Goal: Transaction & Acquisition: Purchase product/service

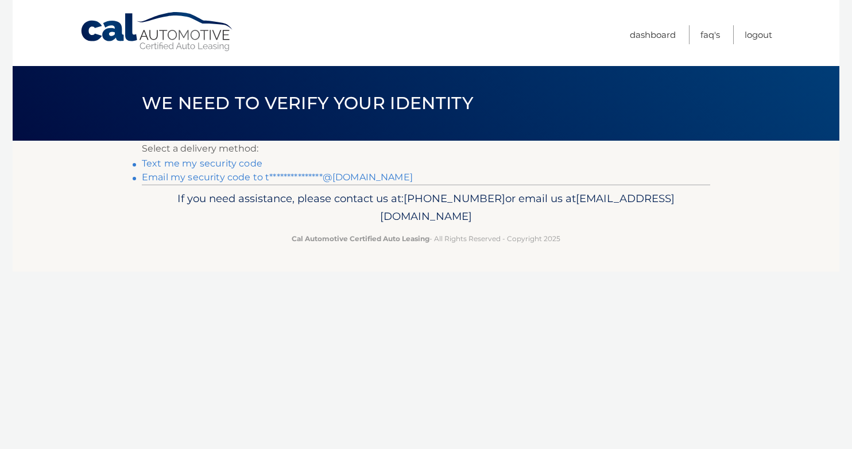
click at [249, 161] on link "Text me my security code" at bounding box center [202, 163] width 121 height 11
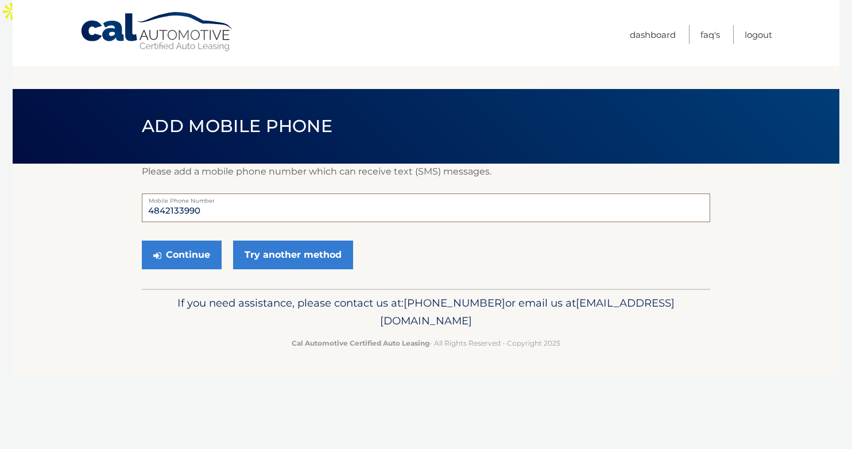
drag, startPoint x: 219, startPoint y: 189, endPoint x: 169, endPoint y: 191, distance: 50.0
click at [167, 193] on input "4842133990" at bounding box center [426, 207] width 568 height 29
type input "4842509523"
click at [142, 241] on button "Continue" at bounding box center [182, 255] width 80 height 29
click at [157, 241] on button "Continue" at bounding box center [182, 255] width 80 height 29
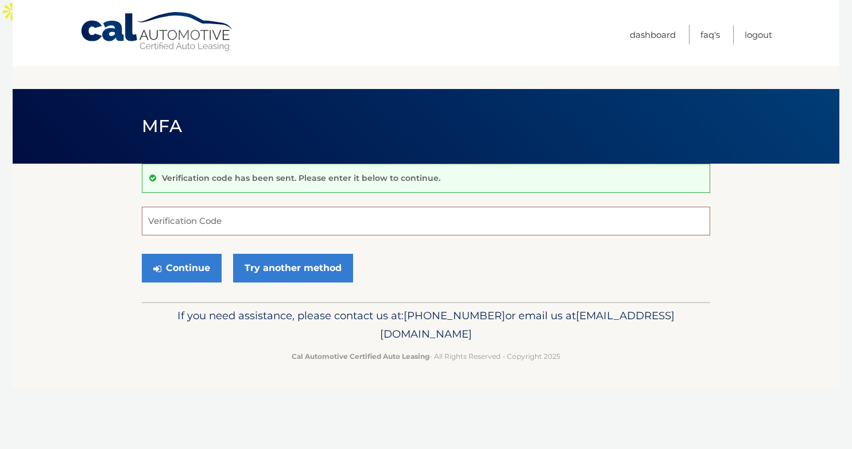
click at [357, 207] on input "Verification Code" at bounding box center [426, 221] width 568 height 29
paste input "703021"
type input "703021"
click at [176, 254] on button "Continue" at bounding box center [182, 268] width 80 height 29
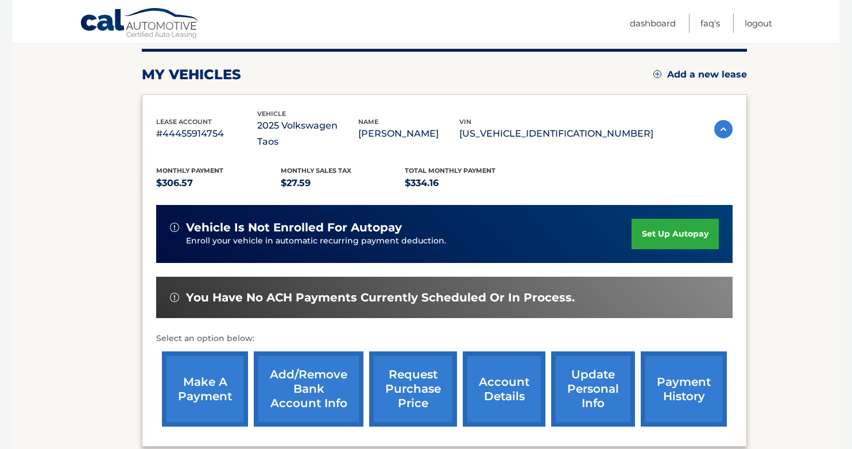
scroll to position [166, 0]
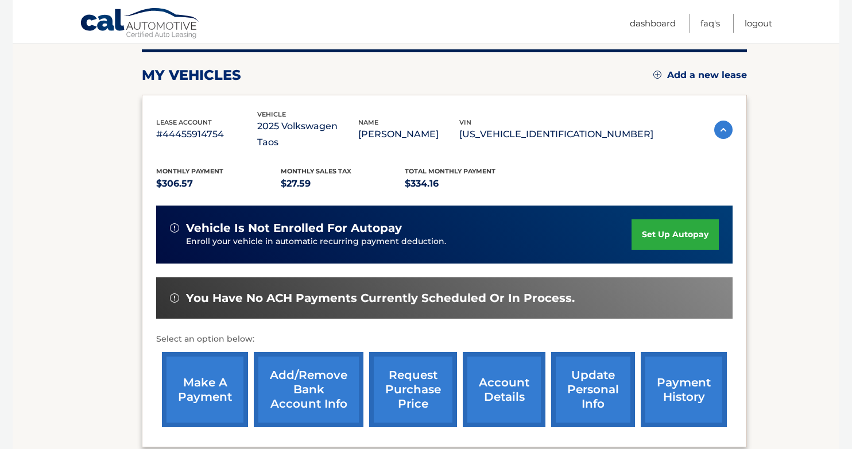
click at [200, 358] on link "make a payment" at bounding box center [205, 389] width 86 height 75
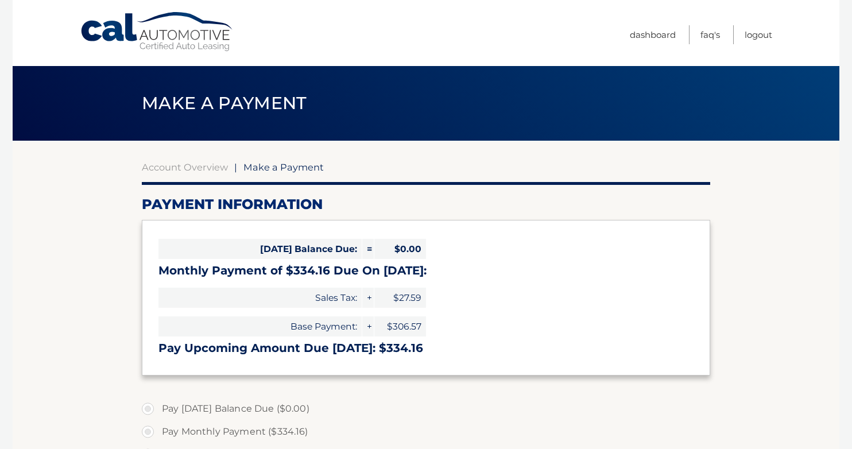
select select "YTQ4Yzk4MWYtNjI2Zi00OTk3LWE3ZmItMzkyZjRjYTM3MzMy"
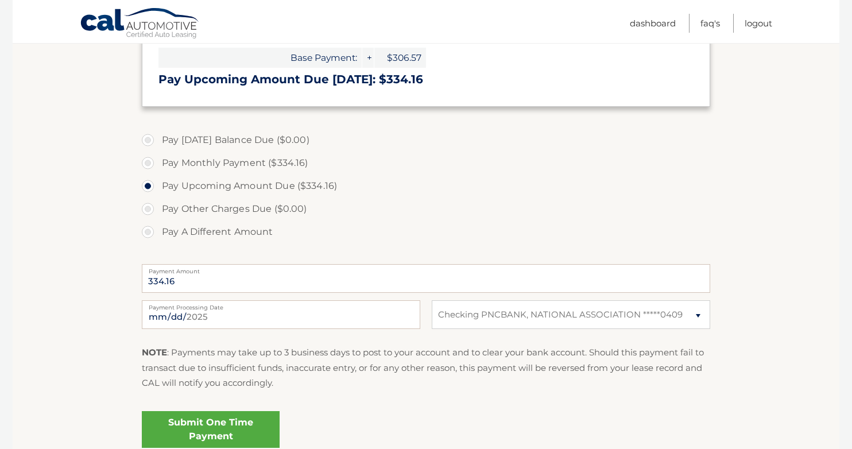
scroll to position [292, 0]
click at [467, 300] on select "Select Bank Account Checking PNCBANK, NATIONAL ASSOCIATION *****0409" at bounding box center [571, 314] width 278 height 29
click at [432, 300] on select "Select Bank Account Checking PNCBANK, NATIONAL ASSOCIATION *****0409" at bounding box center [571, 314] width 278 height 29
click at [260, 413] on link "Submit One Time Payment" at bounding box center [211, 429] width 138 height 37
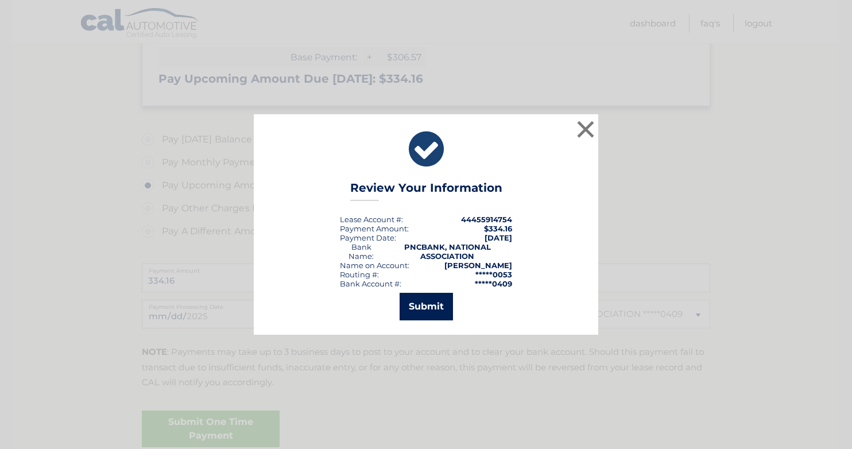
click at [442, 314] on button "Submit" at bounding box center [426, 307] width 53 height 28
